Goal: Information Seeking & Learning: Learn about a topic

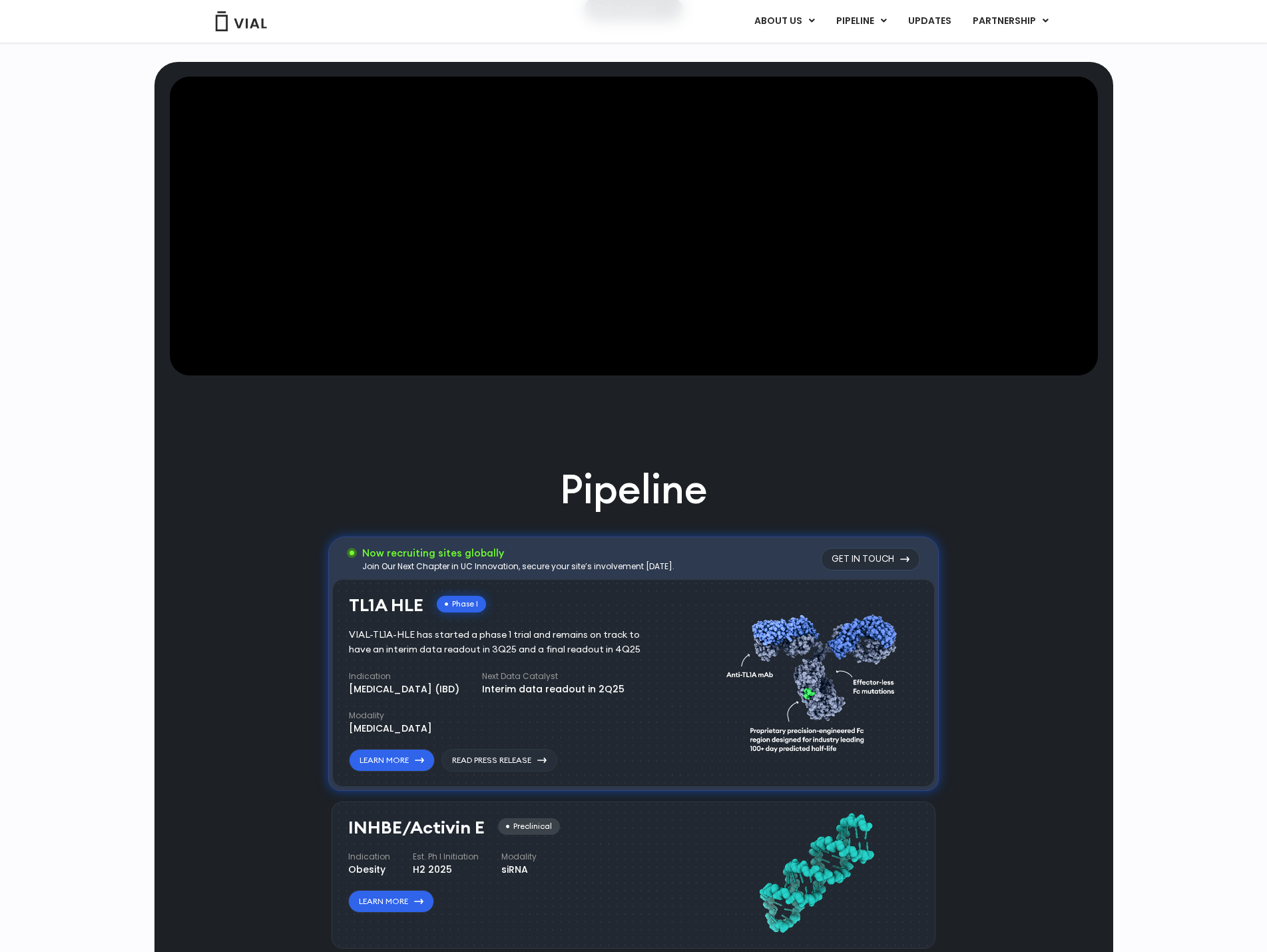
scroll to position [532, 0]
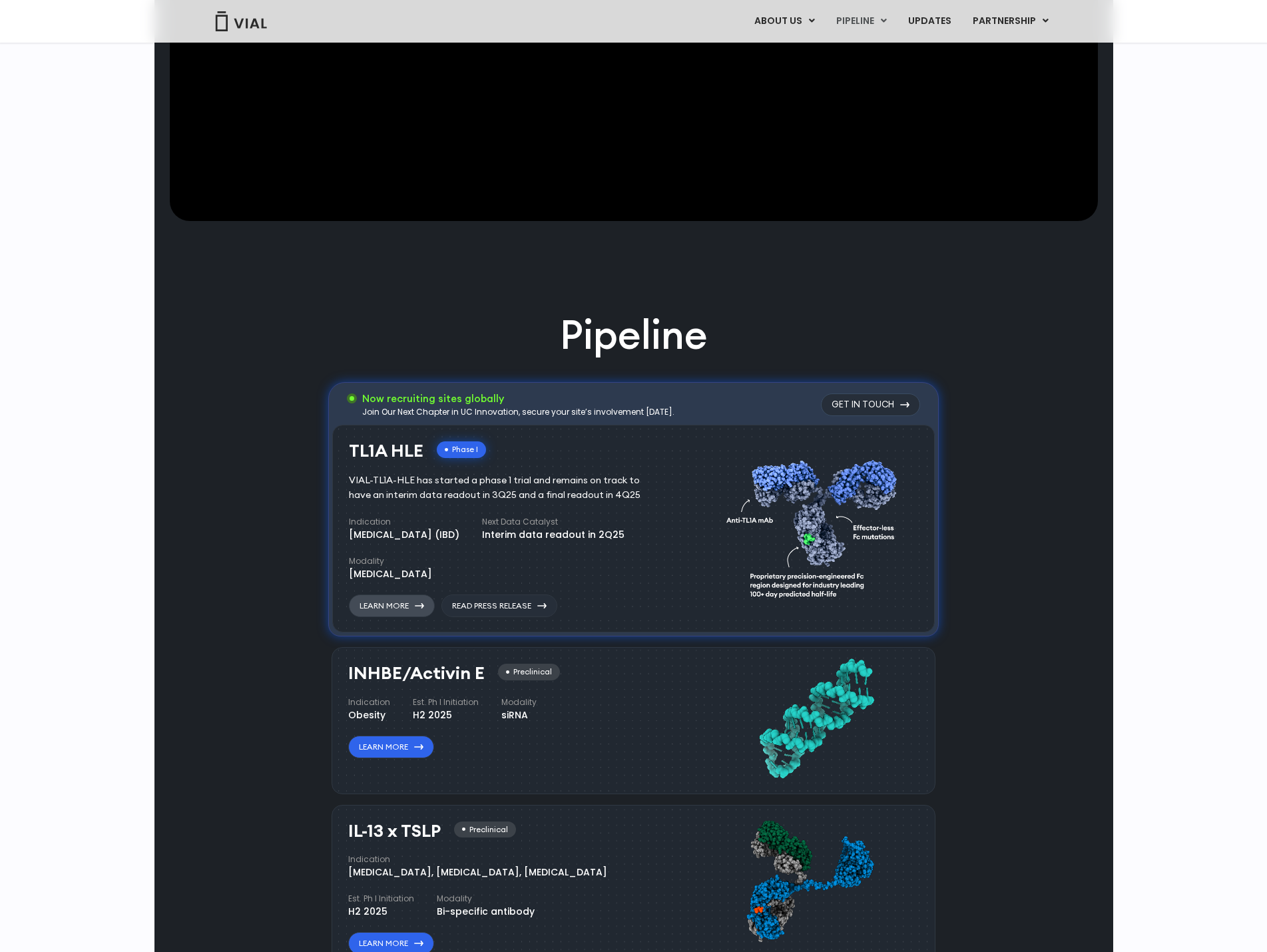
click at [399, 605] on link "Learn More" at bounding box center [392, 605] width 86 height 23
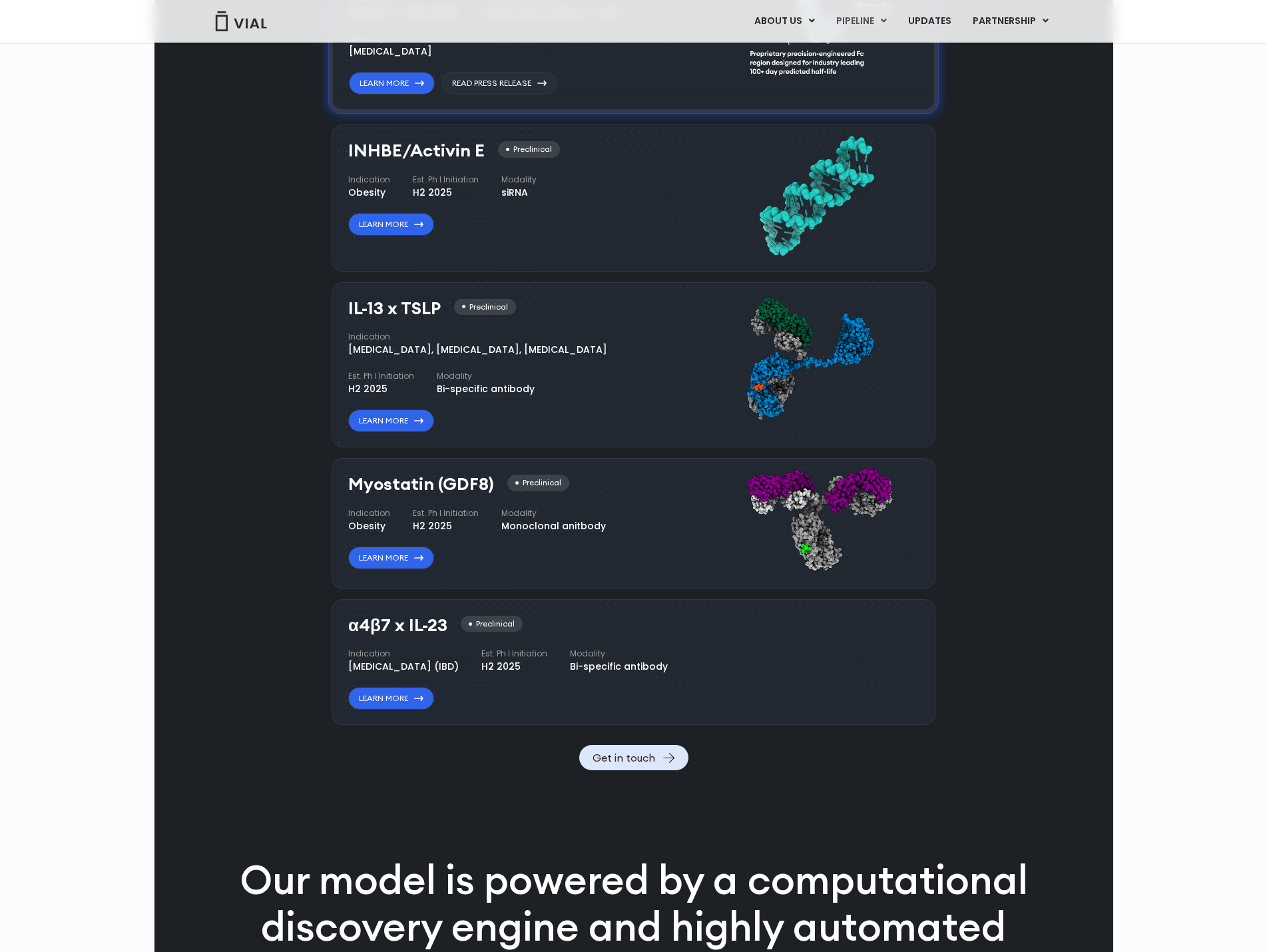
scroll to position [1065, 0]
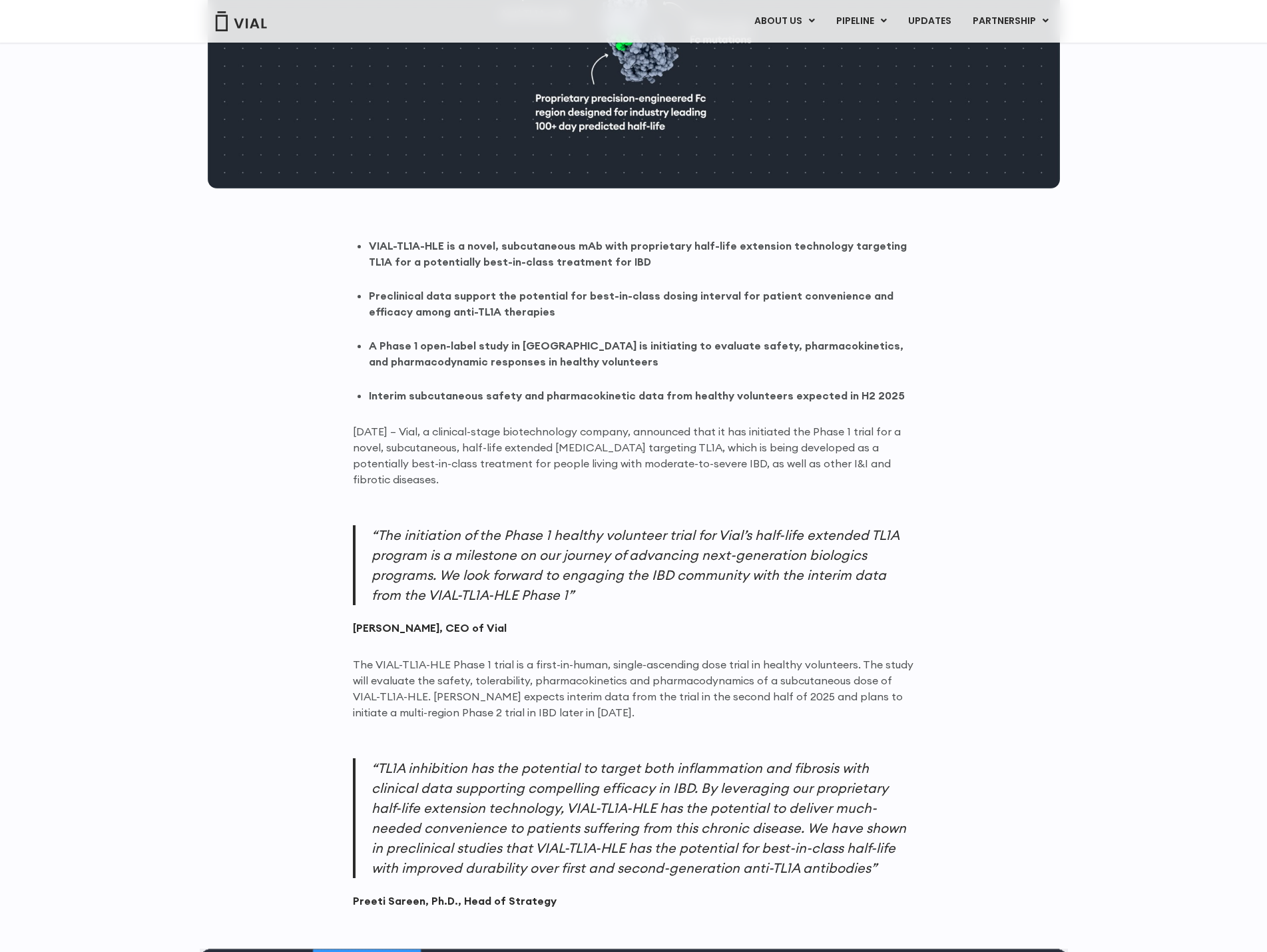
scroll to position [666, 0]
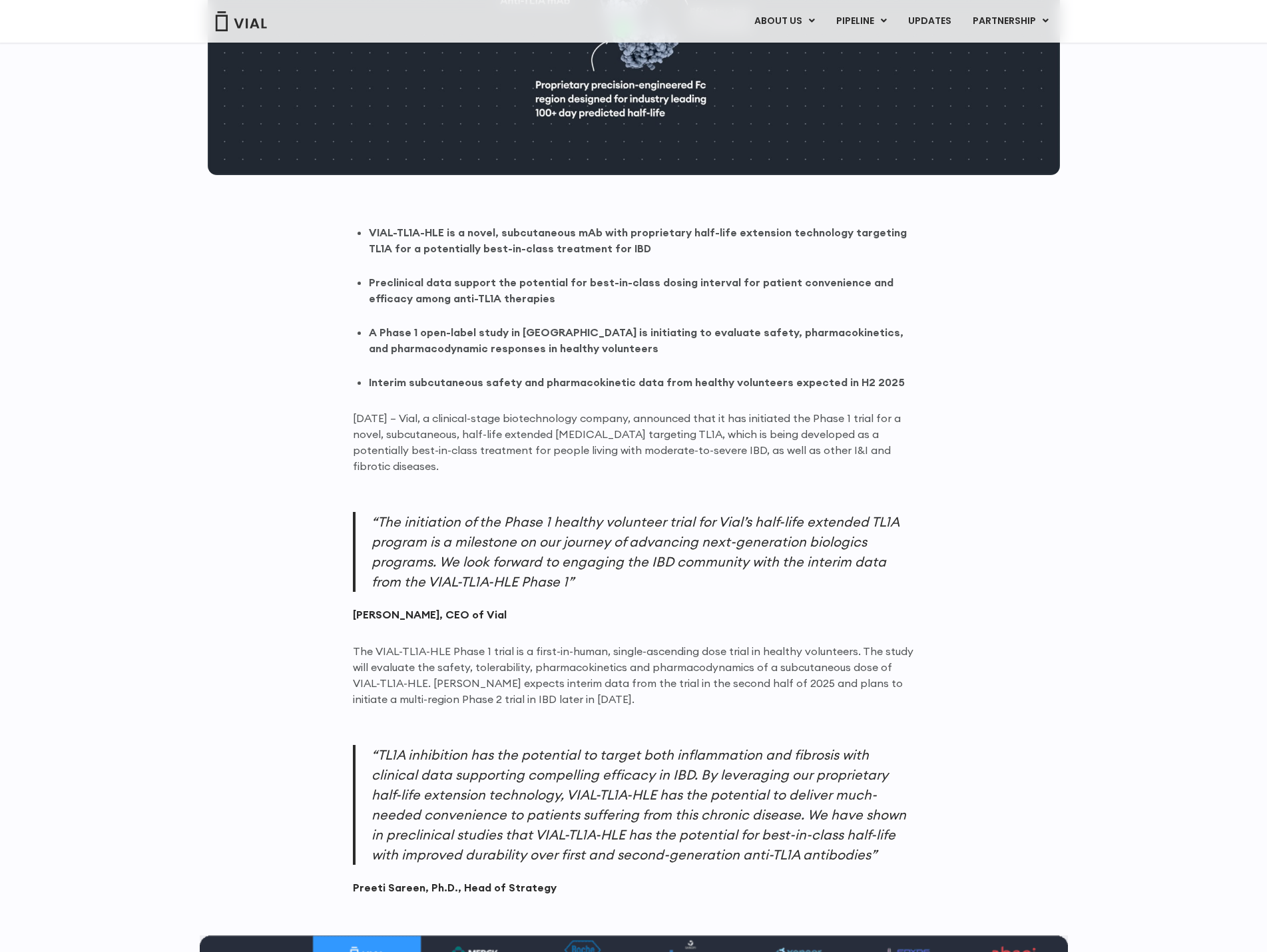
click at [128, 482] on div "Back to Resources Press Releases June 13, 2025 Vial Initiating Phase 1 Healthy …" at bounding box center [634, 587] width 1267 height 2391
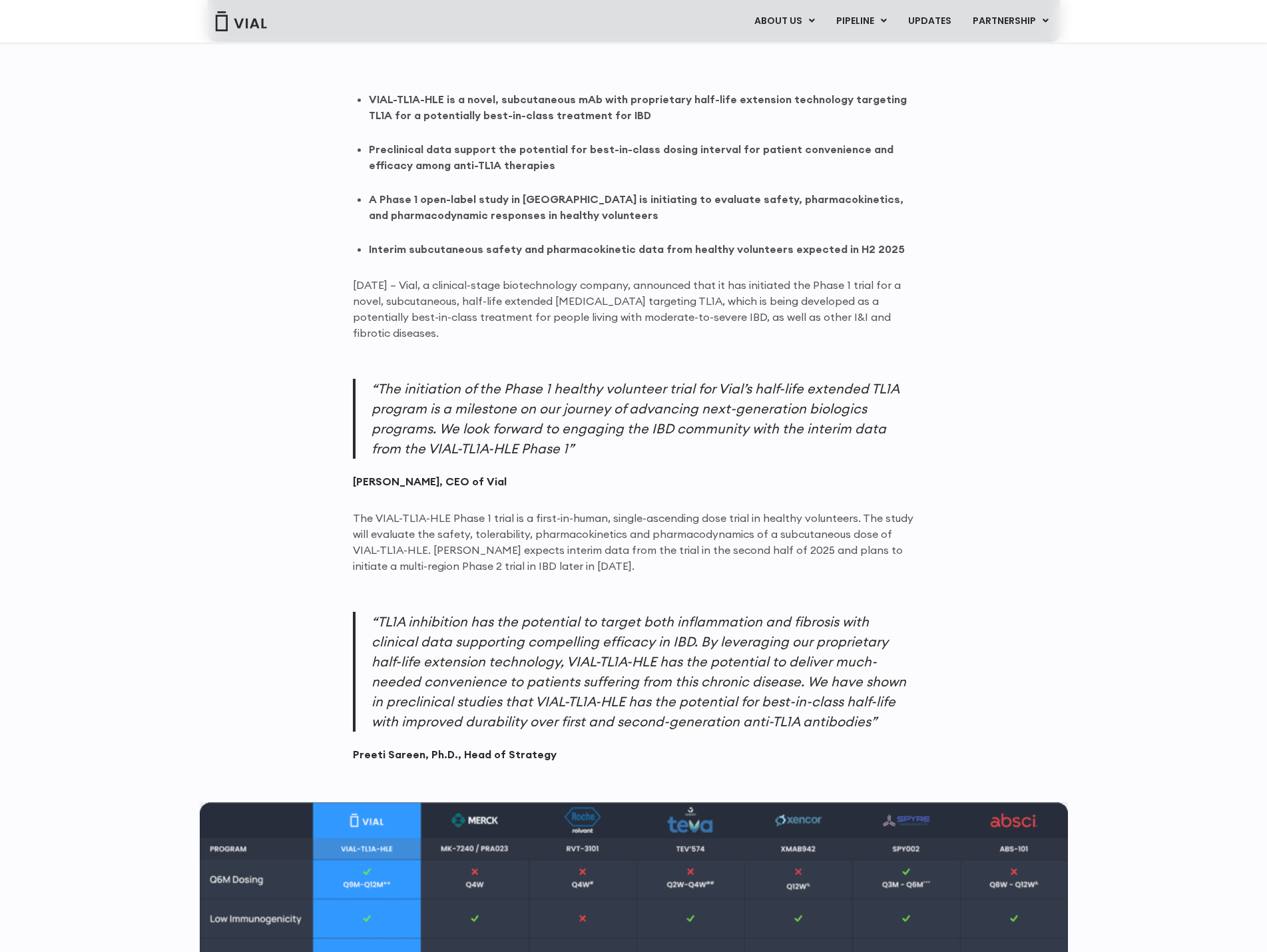
scroll to position [865, 0]
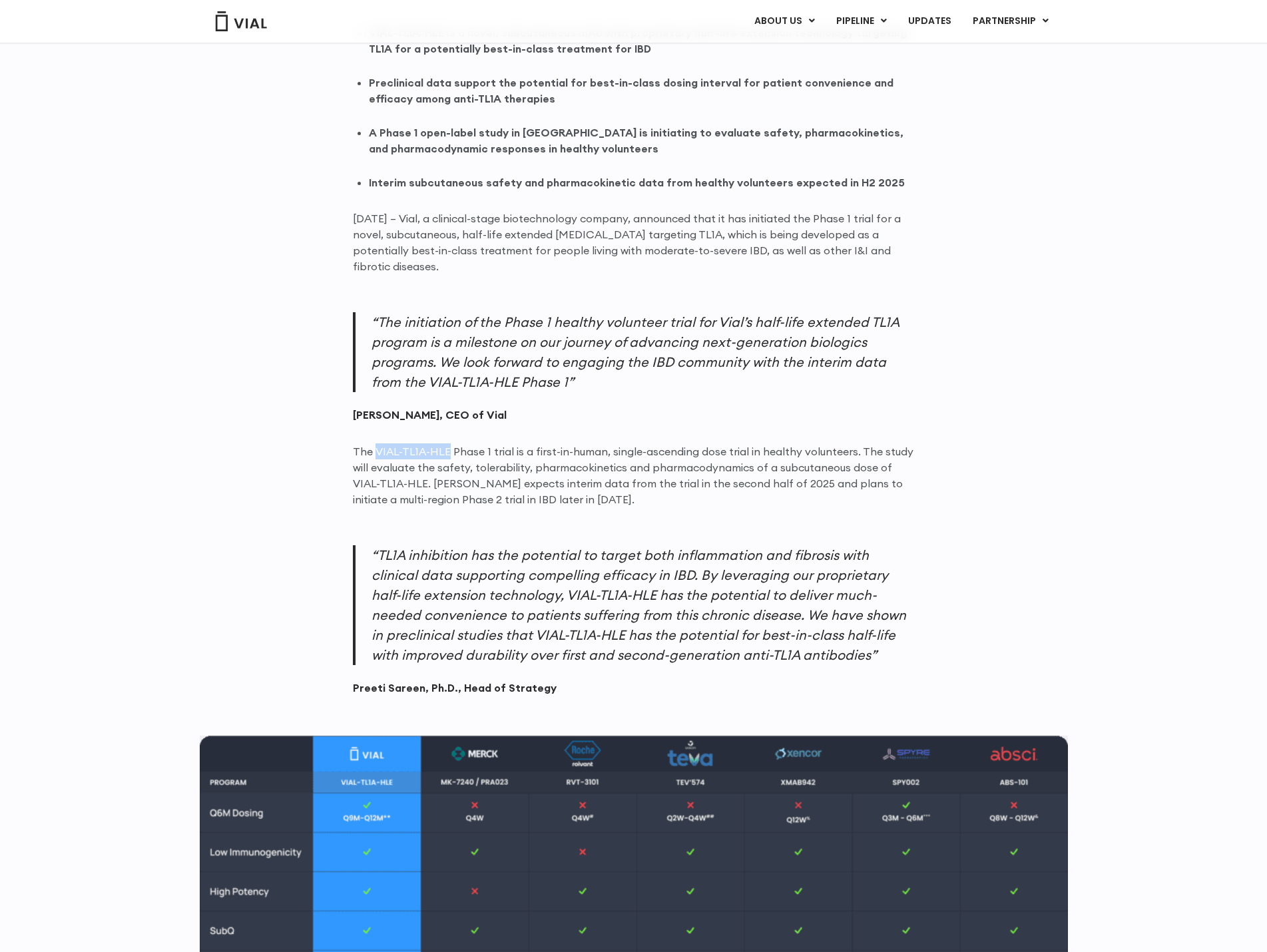
drag, startPoint x: 447, startPoint y: 453, endPoint x: 377, endPoint y: 451, distance: 70.0
click at [377, 451] on p "The VIAL-TL1A-HLE Phase 1 trial is a first-in-human, single-ascending dose tria…" at bounding box center [634, 475] width 562 height 64
copy p "VIAL-TL1A-HLE"
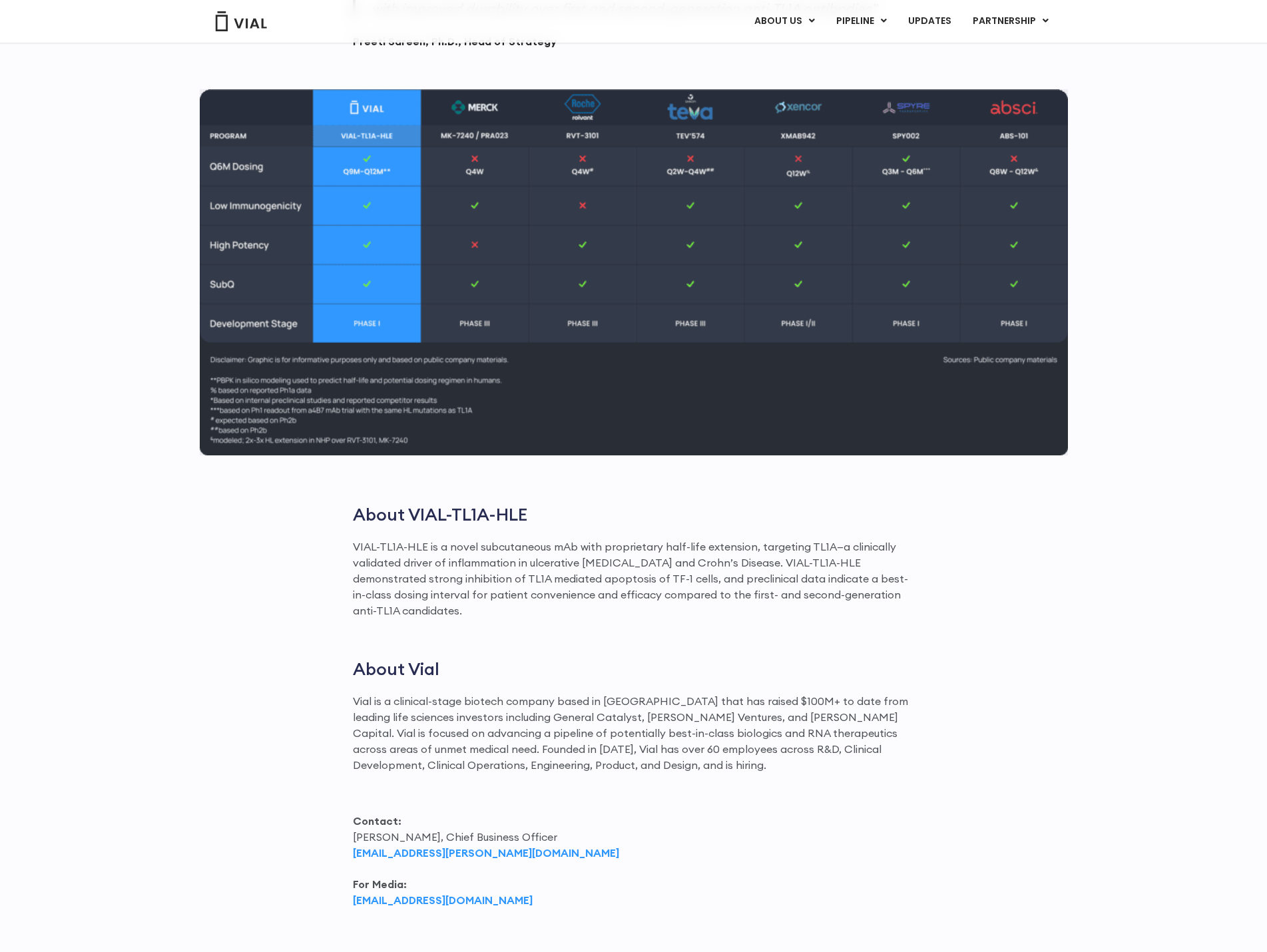
scroll to position [1597, 0]
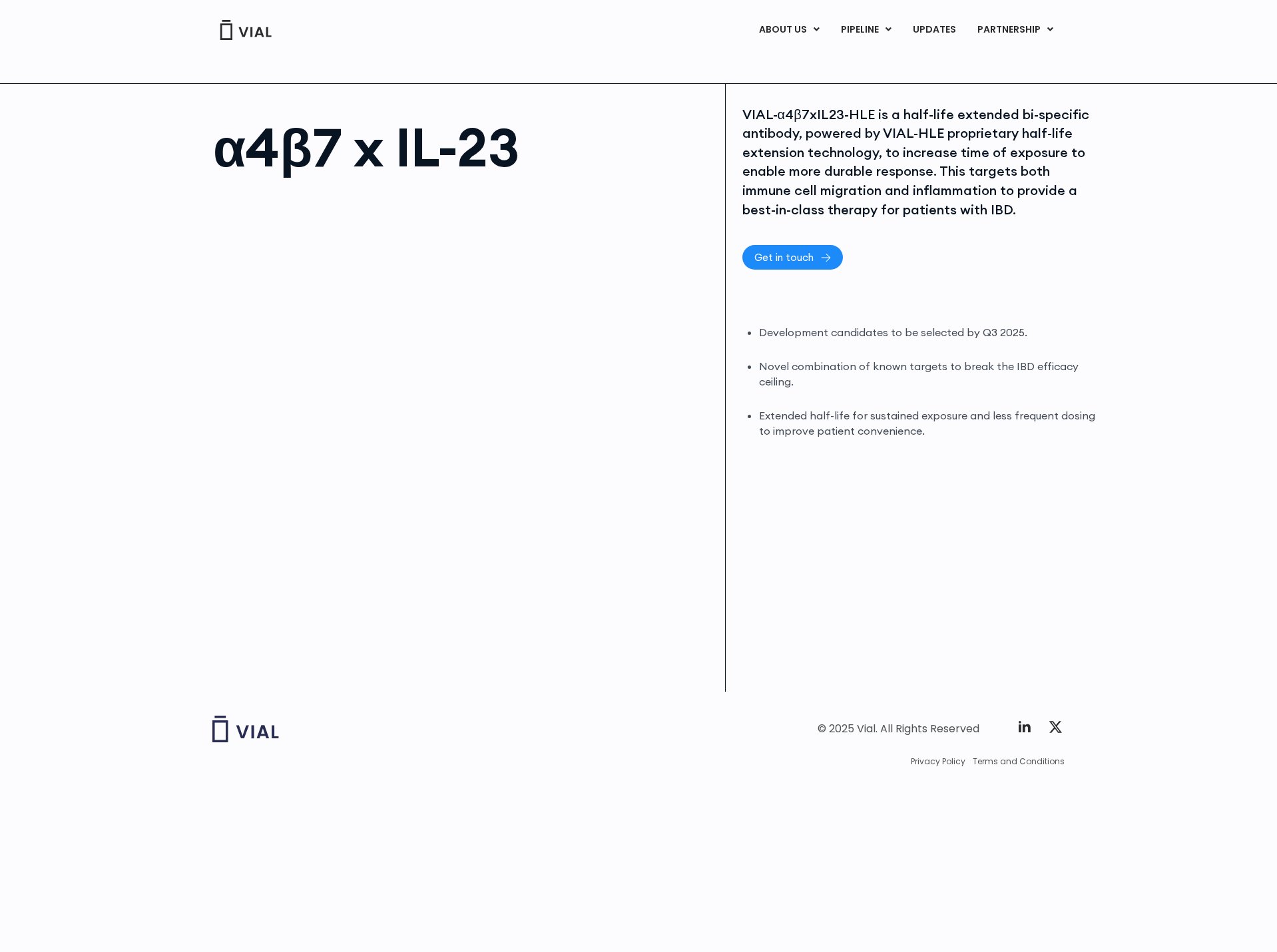
click at [778, 260] on span "Get in touch" at bounding box center [784, 257] width 60 height 10
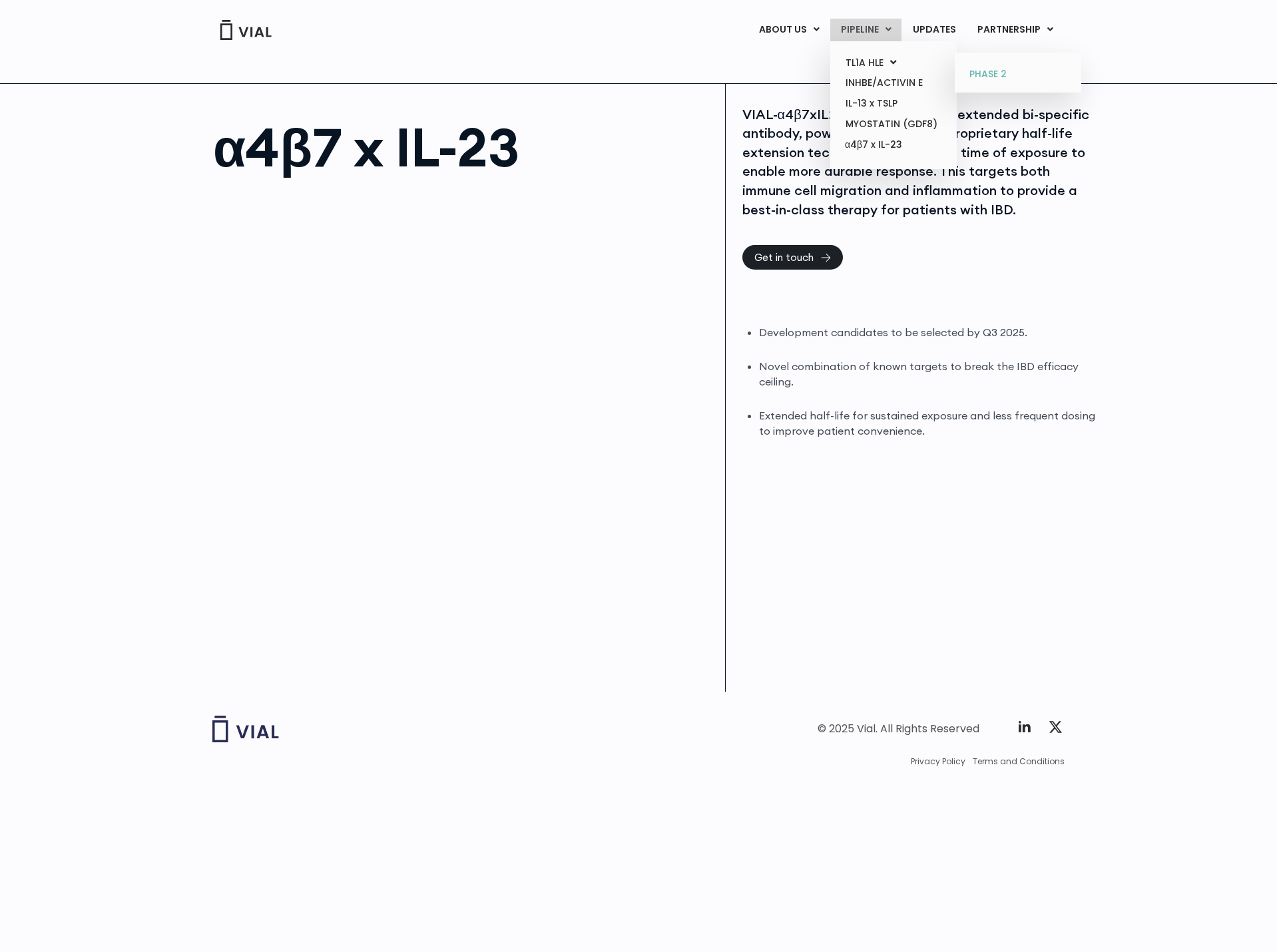
click at [976, 73] on link "PHASE 2" at bounding box center [1017, 75] width 116 height 22
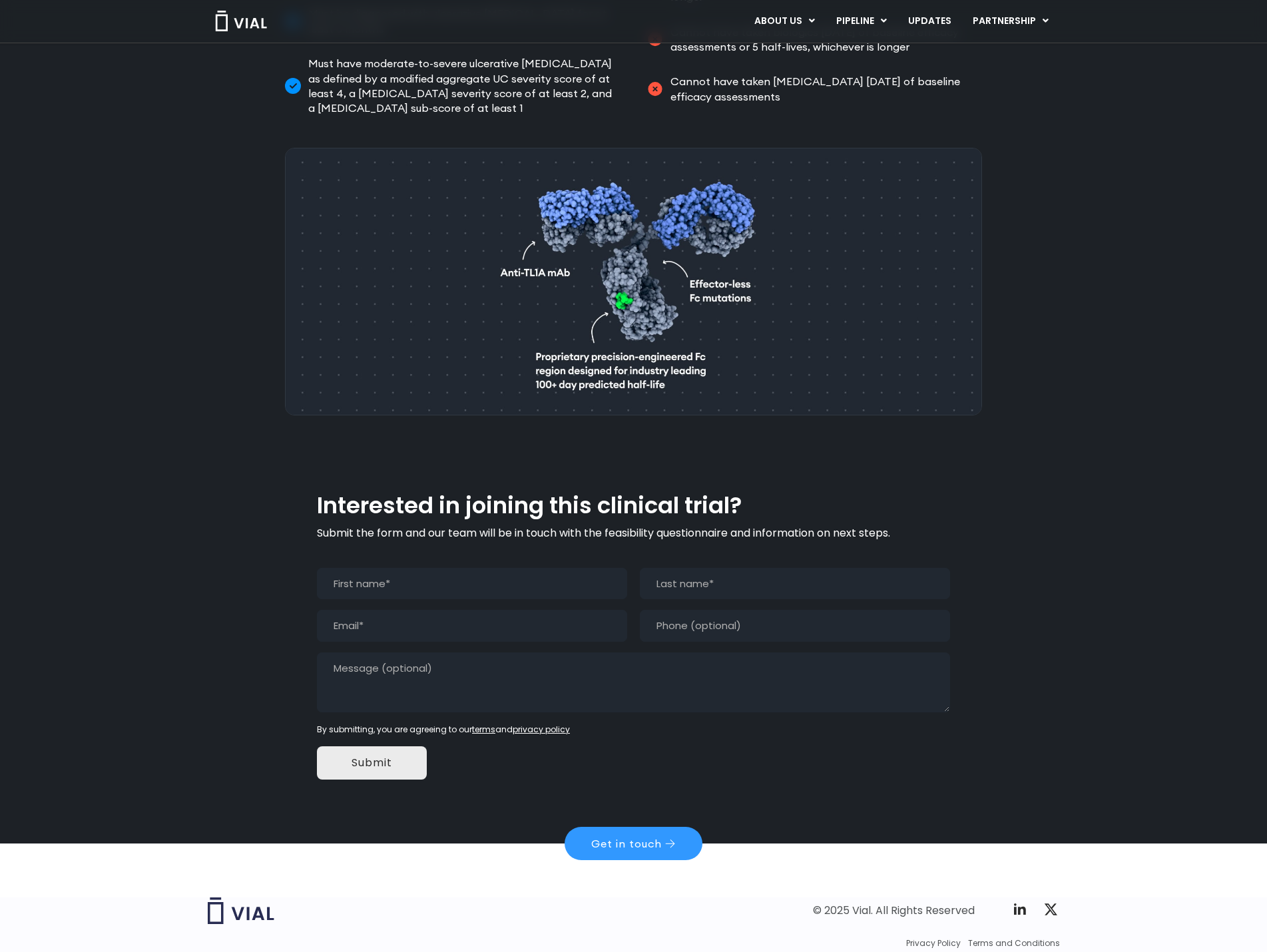
scroll to position [877, 0]
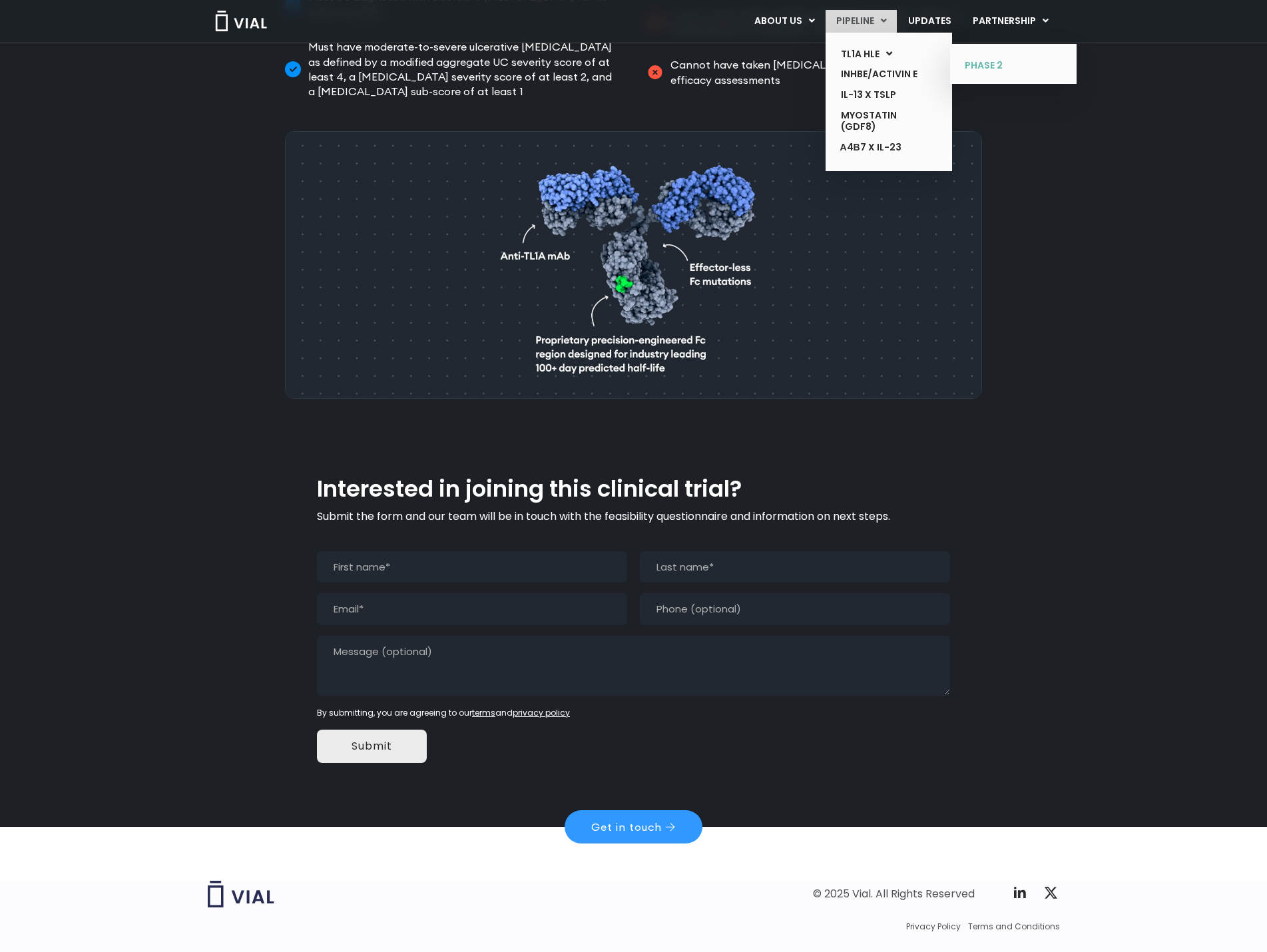
click at [974, 65] on link "PHASE 2" at bounding box center [1003, 66] width 97 height 22
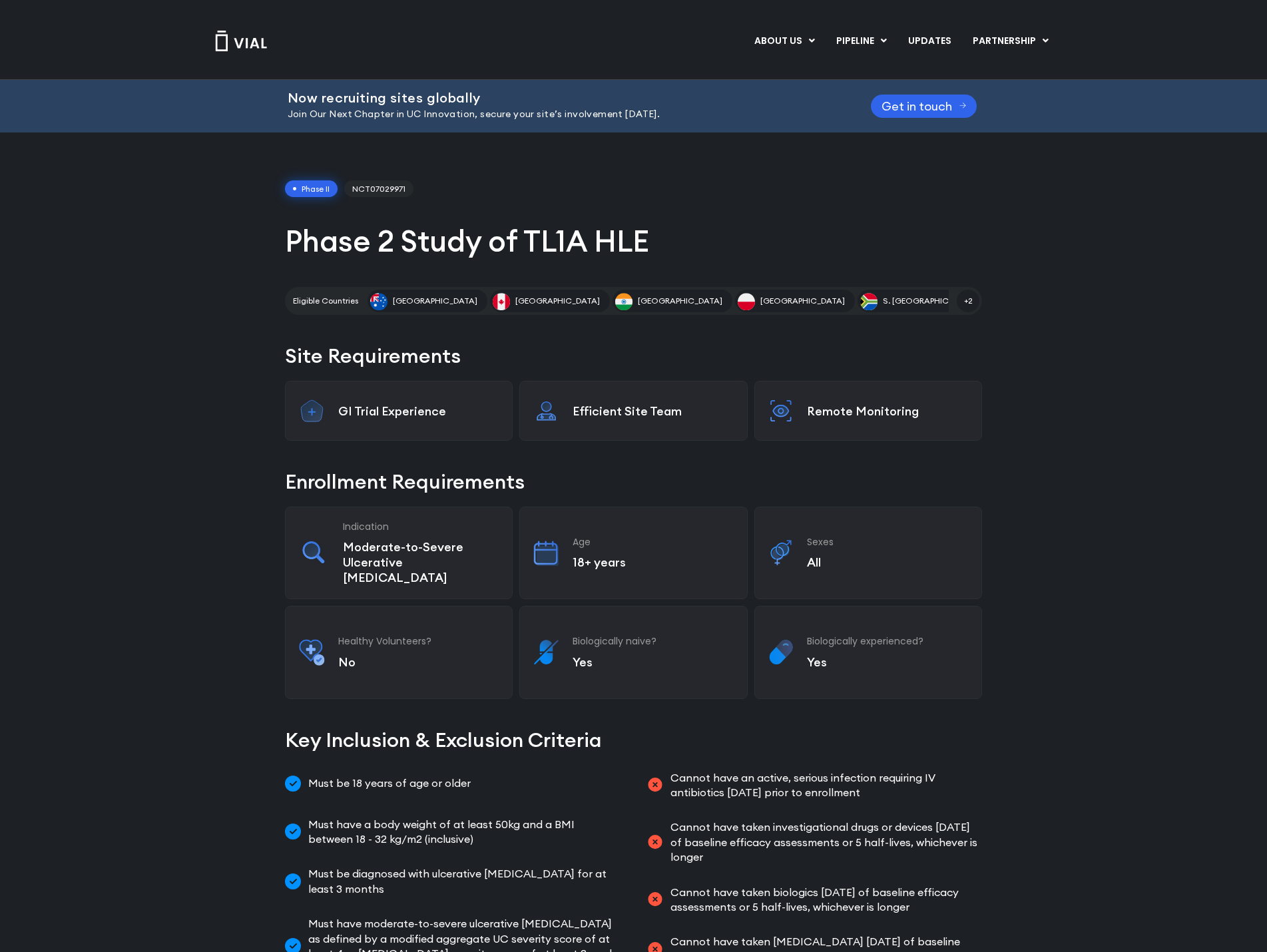
click at [361, 189] on span "NCT07029971" at bounding box center [378, 189] width 69 height 17
copy span "NCT07029971"
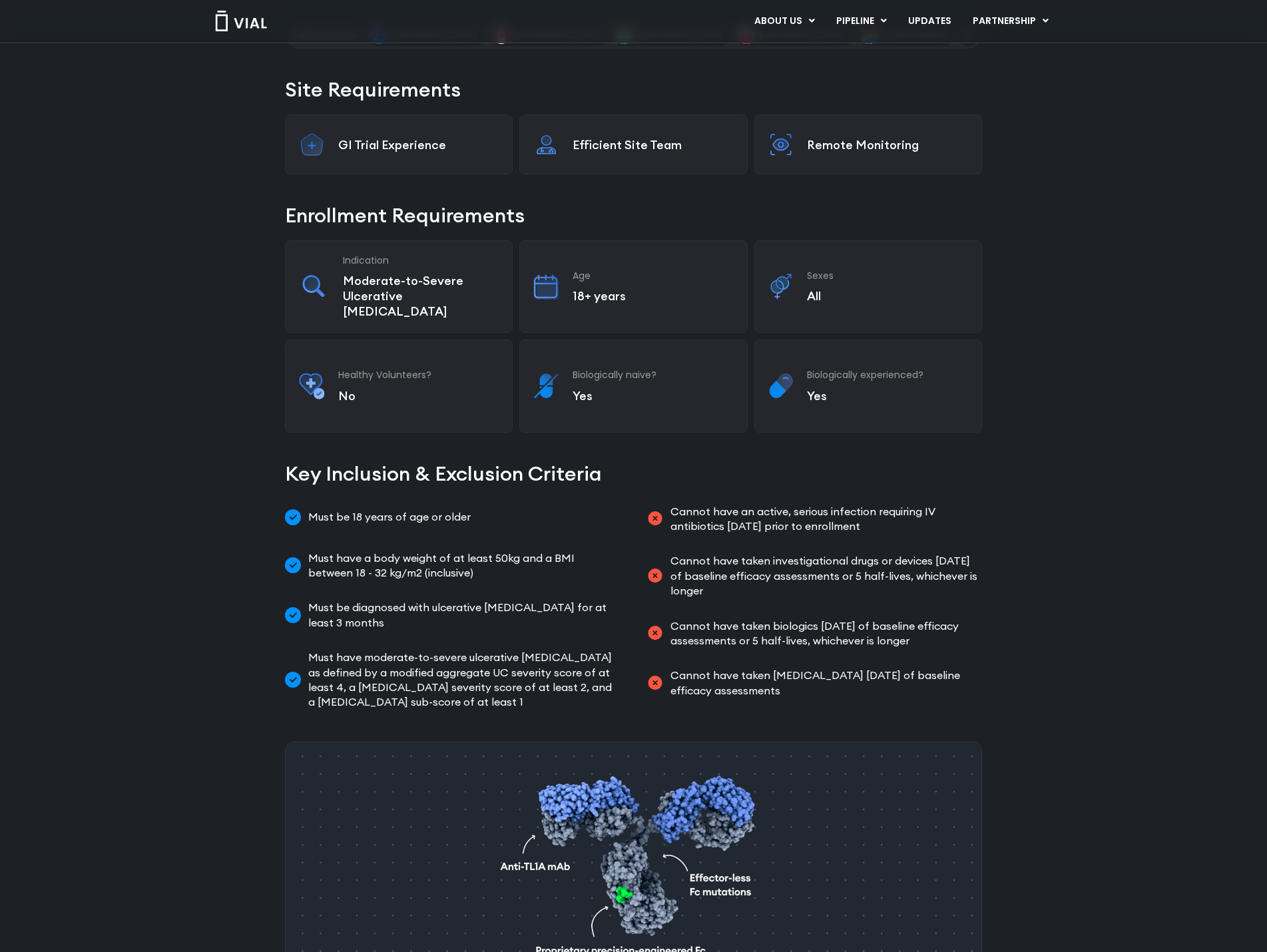
scroll to position [732, 0]
